Goal: Information Seeking & Learning: Learn about a topic

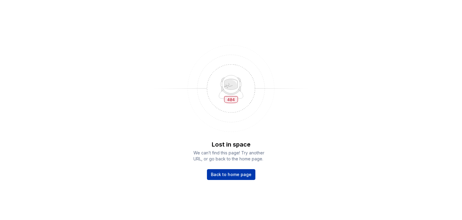
click at [240, 175] on span "Back to home page" at bounding box center [231, 174] width 41 height 6
click at [226, 177] on link "Back to home page" at bounding box center [231, 174] width 48 height 11
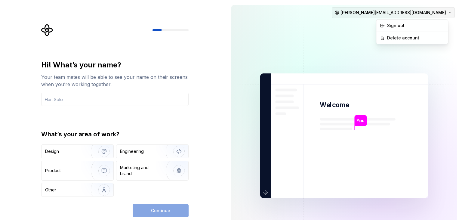
click at [436, 13] on html "Hi! What’s your name? Your team mates will be able to see your name on their sc…" at bounding box center [231, 110] width 462 height 220
click at [400, 25] on div "Sign out" at bounding box center [415, 26] width 57 height 6
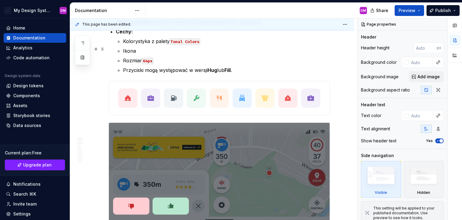
scroll to position [2216, 0]
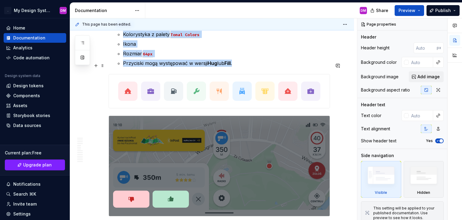
click at [128, 78] on img at bounding box center [219, 91] width 216 height 34
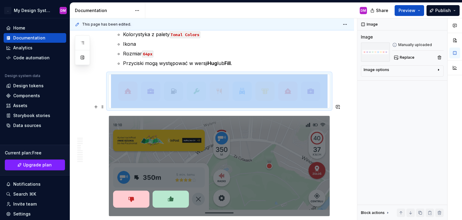
click at [133, 188] on img at bounding box center [219, 166] width 221 height 100
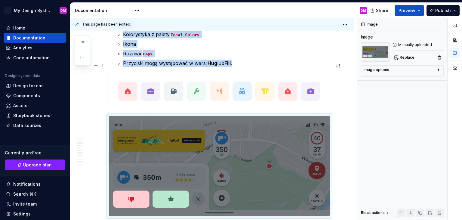
click at [240, 83] on img at bounding box center [219, 91] width 216 height 34
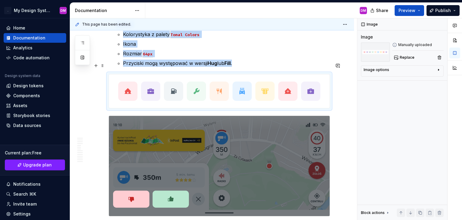
click at [240, 83] on img at bounding box center [219, 91] width 216 height 34
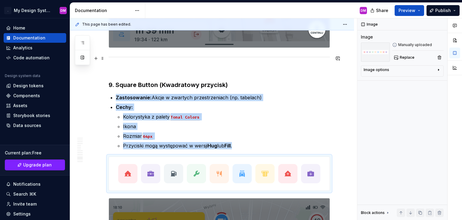
scroll to position [2243, 0]
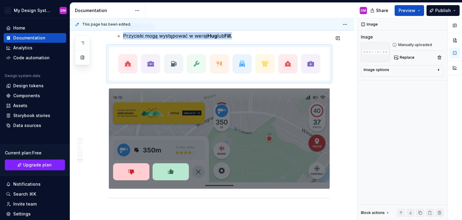
click at [136, 51] on img at bounding box center [219, 64] width 216 height 34
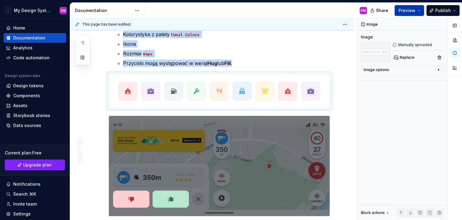
click at [422, 9] on button "Preview" at bounding box center [408, 10] width 29 height 11
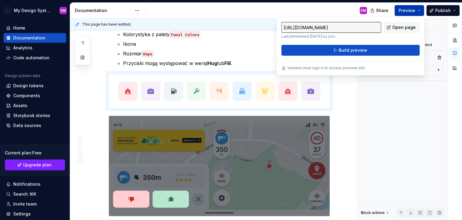
type textarea "*"
click at [422, 9] on button "Preview" at bounding box center [408, 10] width 29 height 11
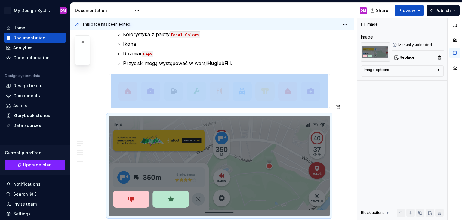
click at [129, 191] on img at bounding box center [219, 166] width 221 height 100
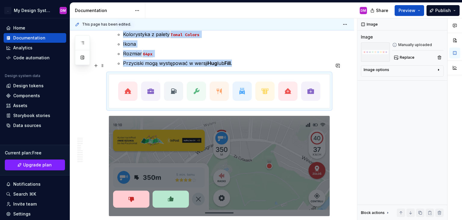
click at [247, 75] on img at bounding box center [219, 91] width 216 height 34
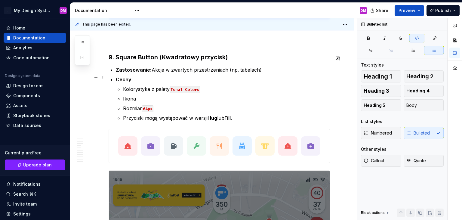
click at [177, 86] on code "Tonal Colors" at bounding box center [184, 89] width 31 height 7
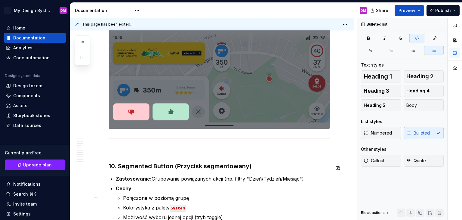
scroll to position [2298, 0]
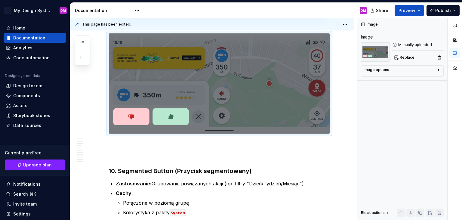
click at [133, 109] on img at bounding box center [219, 83] width 221 height 100
click at [440, 71] on icon "button" at bounding box center [438, 69] width 5 height 5
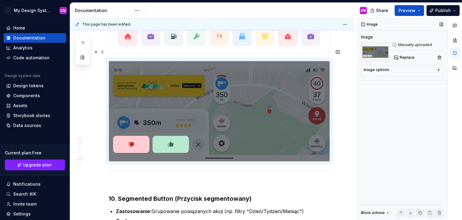
scroll to position [2189, 0]
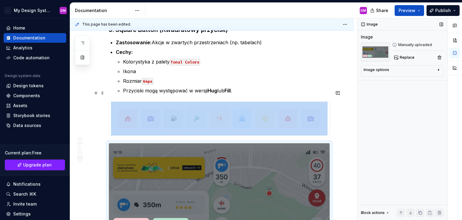
click at [133, 109] on img at bounding box center [219, 119] width 216 height 34
click at [148, 108] on img at bounding box center [219, 119] width 216 height 34
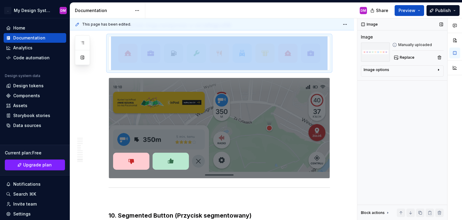
scroll to position [2271, 0]
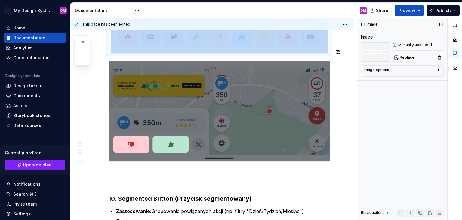
click at [171, 132] on img at bounding box center [219, 111] width 221 height 100
click at [164, 132] on img at bounding box center [219, 111] width 221 height 100
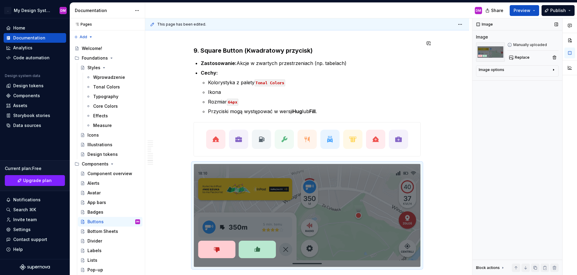
scroll to position [2172, 0]
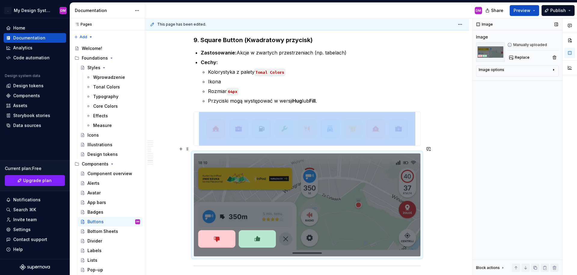
click at [212, 219] on img at bounding box center [307, 204] width 227 height 103
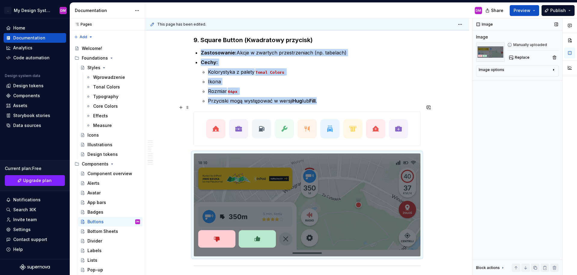
click at [255, 128] on img at bounding box center [307, 129] width 216 height 34
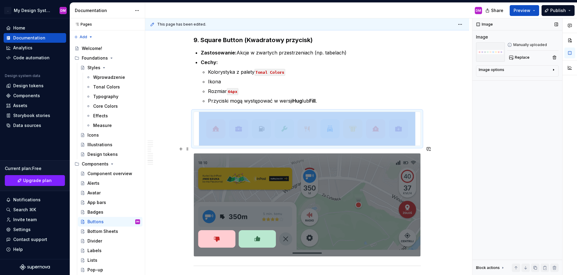
click at [293, 196] on img at bounding box center [307, 204] width 227 height 103
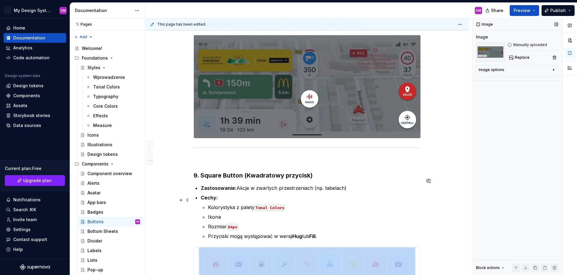
scroll to position [2118, 0]
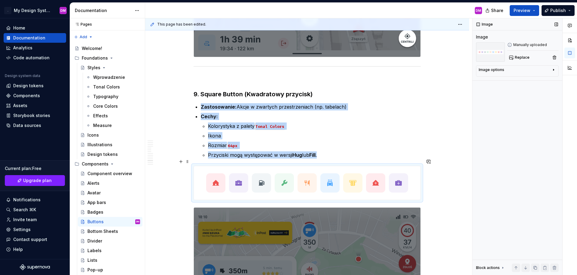
click at [247, 171] on img at bounding box center [307, 183] width 216 height 34
click at [241, 176] on img at bounding box center [307, 183] width 216 height 34
click at [287, 168] on img at bounding box center [307, 183] width 216 height 34
click at [319, 176] on img at bounding box center [307, 183] width 216 height 34
click at [188, 164] on span at bounding box center [187, 161] width 5 height 8
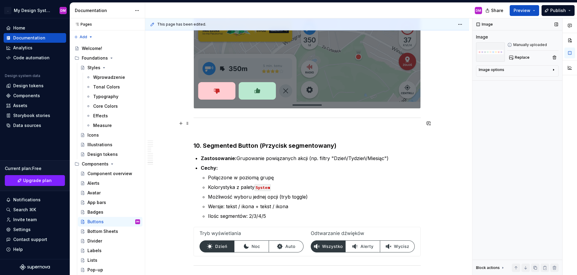
scroll to position [2335, 0]
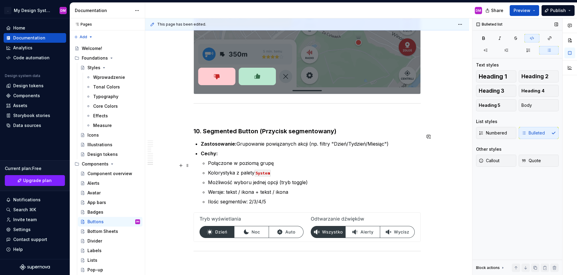
click at [406, 169] on p "Kolorystyka z palety System" at bounding box center [314, 172] width 213 height 7
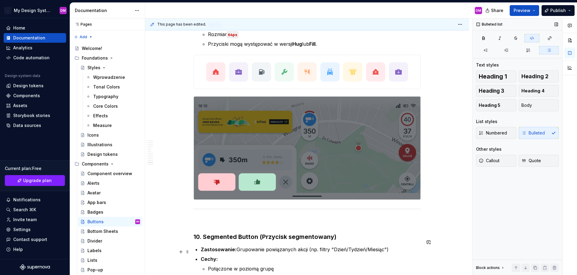
scroll to position [2226, 0]
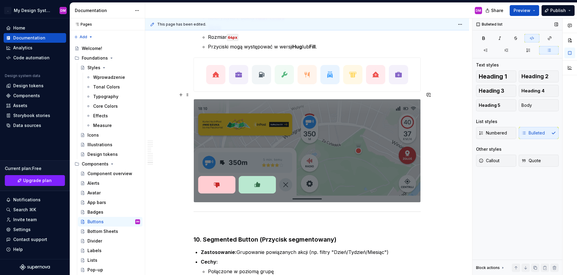
click at [261, 182] on img at bounding box center [307, 150] width 227 height 103
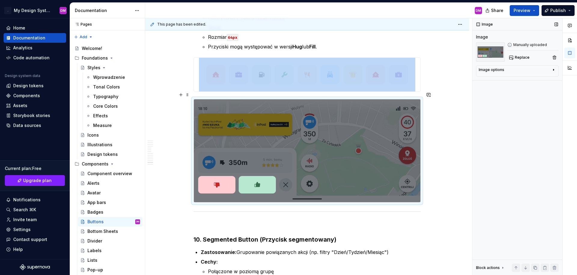
scroll to position [2172, 0]
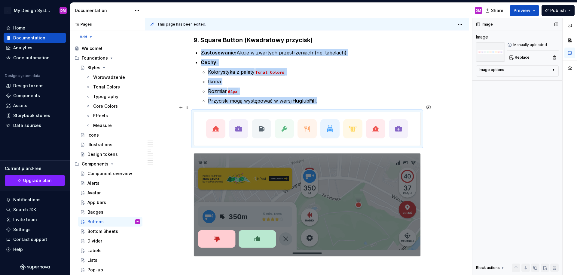
click at [291, 121] on img at bounding box center [307, 129] width 216 height 34
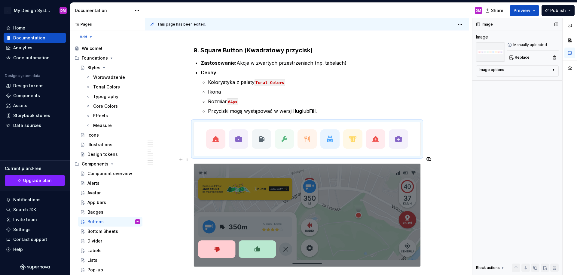
scroll to position [2145, 0]
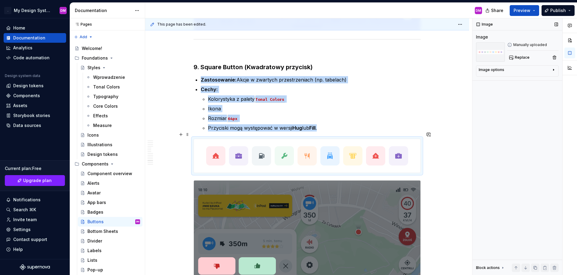
click at [214, 147] on img at bounding box center [307, 156] width 216 height 34
click at [217, 152] on img at bounding box center [307, 156] width 216 height 34
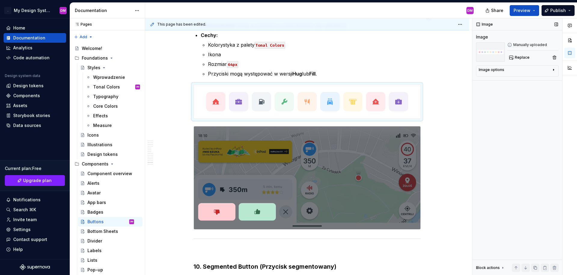
scroll to position [2202, 0]
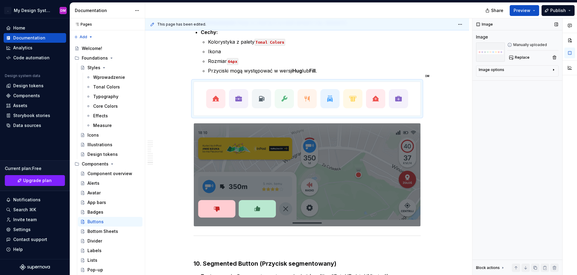
type textarea "*"
